Goal: Understand process/instructions: Learn about a topic

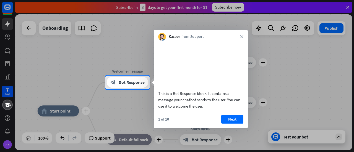
click at [347, 6] on div at bounding box center [177, 38] width 354 height 76
click at [231, 124] on button "Next" at bounding box center [232, 119] width 22 height 9
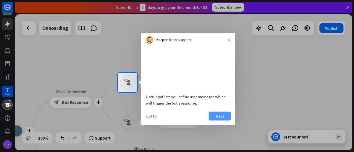
click at [229, 121] on button "Next" at bounding box center [220, 116] width 22 height 9
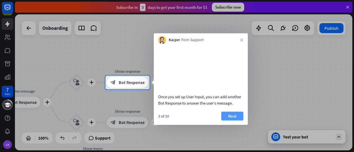
click at [229, 121] on button "Next" at bounding box center [232, 116] width 22 height 9
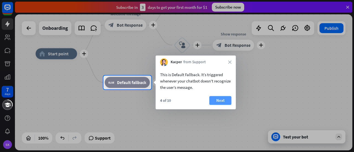
click at [217, 99] on button "Next" at bounding box center [220, 100] width 22 height 9
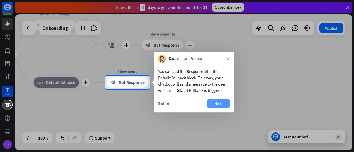
click at [220, 104] on button "Next" at bounding box center [218, 103] width 22 height 9
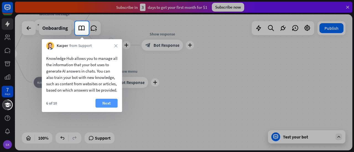
click at [109, 108] on button "Next" at bounding box center [106, 103] width 22 height 9
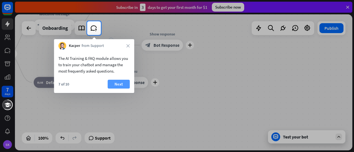
click at [117, 83] on button "Next" at bounding box center [119, 84] width 22 height 9
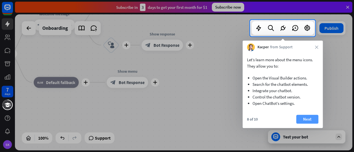
click at [309, 118] on button "Next" at bounding box center [307, 119] width 22 height 9
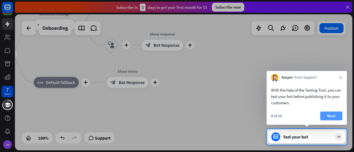
click at [331, 114] on button "Next" at bounding box center [331, 116] width 22 height 9
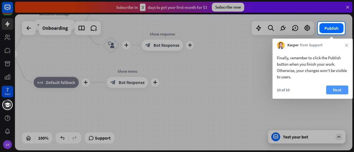
click at [337, 89] on button "Next" at bounding box center [337, 90] width 22 height 9
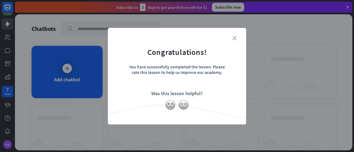
click at [235, 37] on icon "close" at bounding box center [234, 38] width 4 height 4
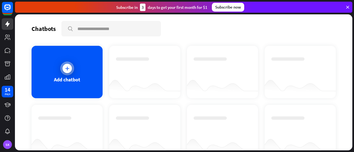
click at [66, 68] on icon at bounding box center [67, 69] width 6 height 6
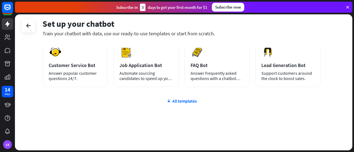
scroll to position [89, 0]
click at [180, 102] on div "All templates" at bounding box center [182, 102] width 278 height 6
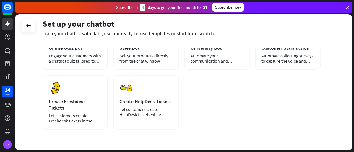
scroll to position [0, 0]
